Goal: Information Seeking & Learning: Learn about a topic

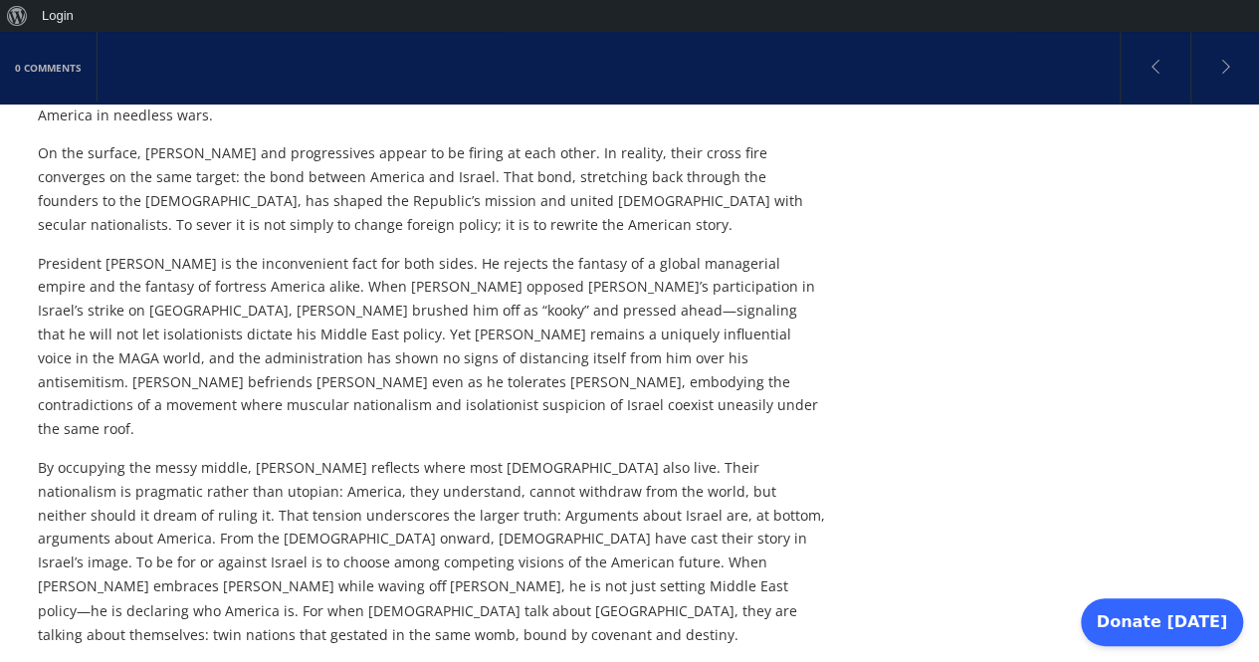
scroll to position [5083, 0]
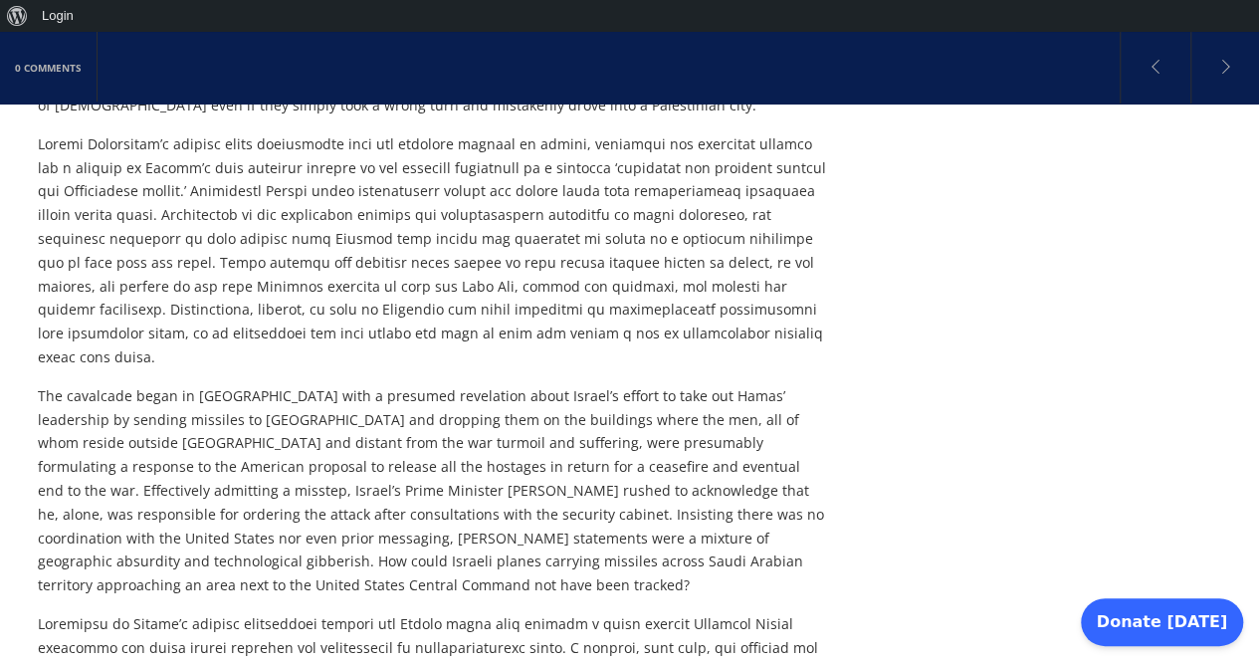
scroll to position [492, 0]
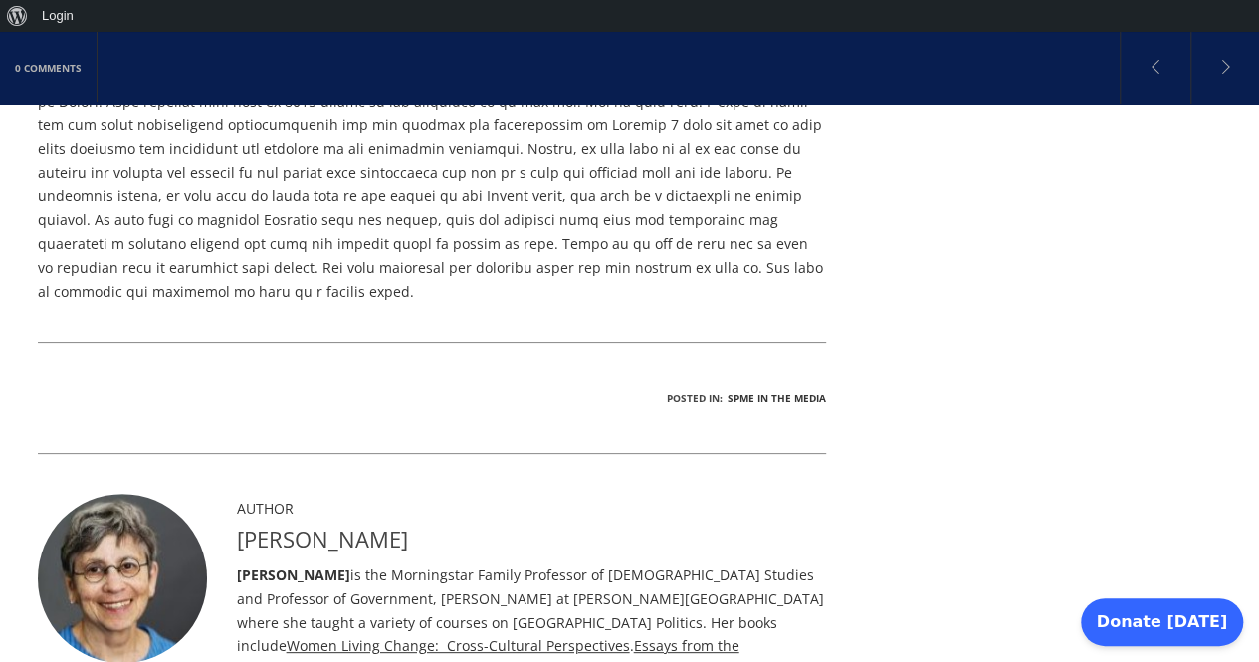
scroll to position [1588, 0]
